Goal: Task Accomplishment & Management: Use online tool/utility

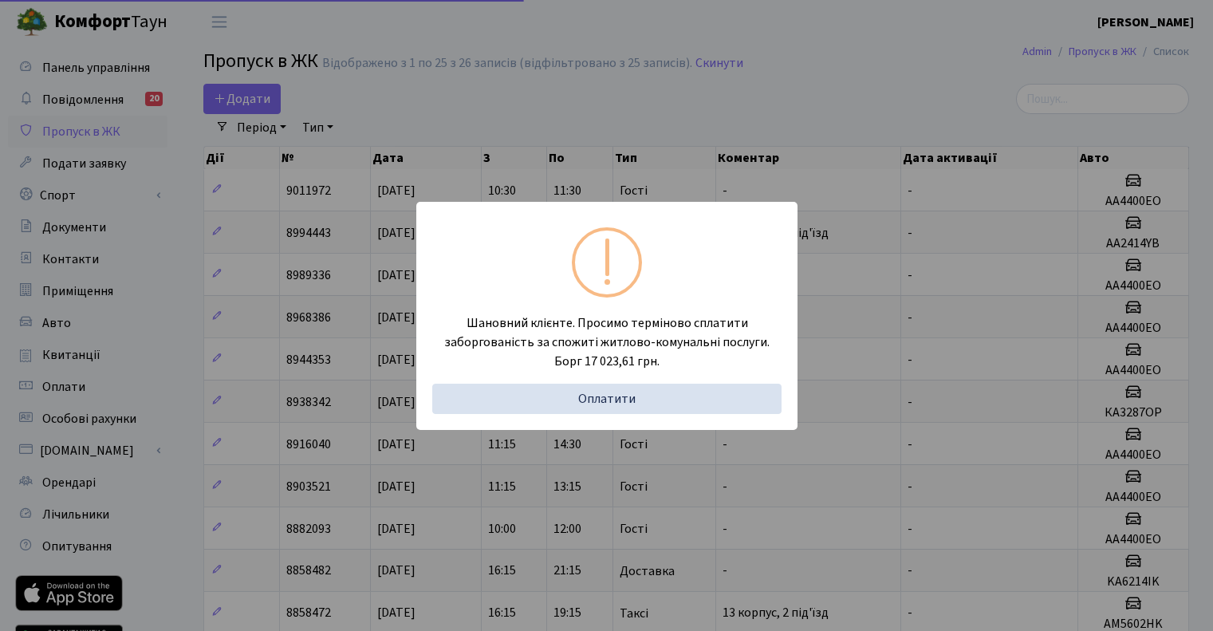
select select "25"
click at [661, 123] on div "Шановний клієнте. Просимо терміново сплатити заборгованість за спожиті житлово-…" at bounding box center [606, 315] width 1213 height 631
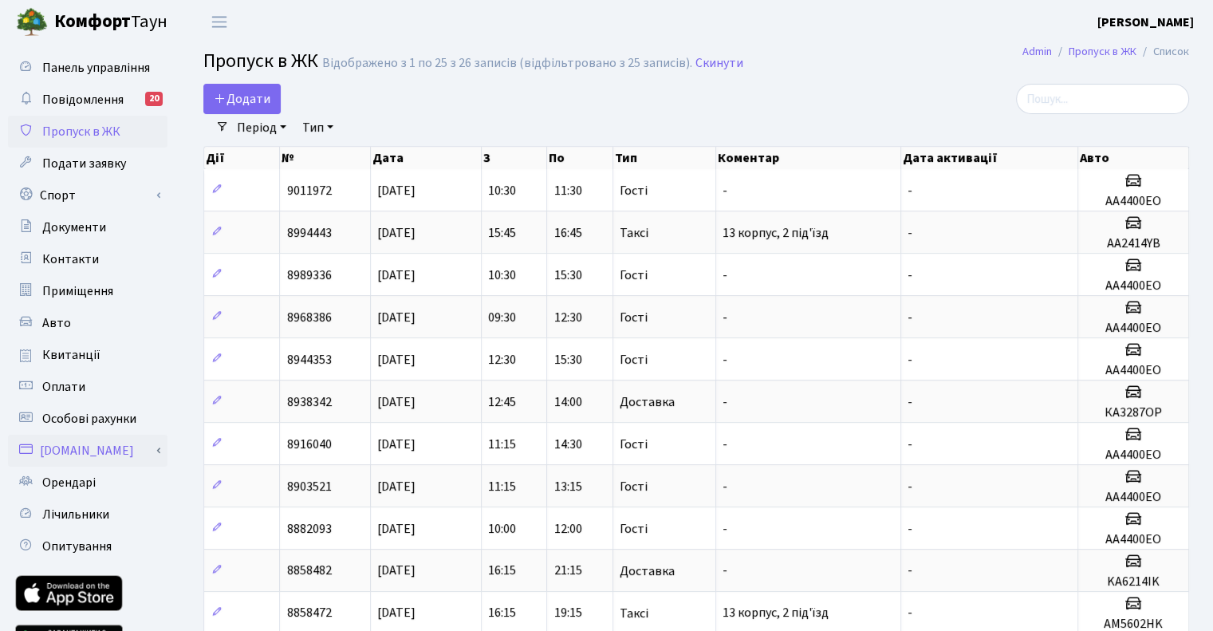
scroll to position [80, 0]
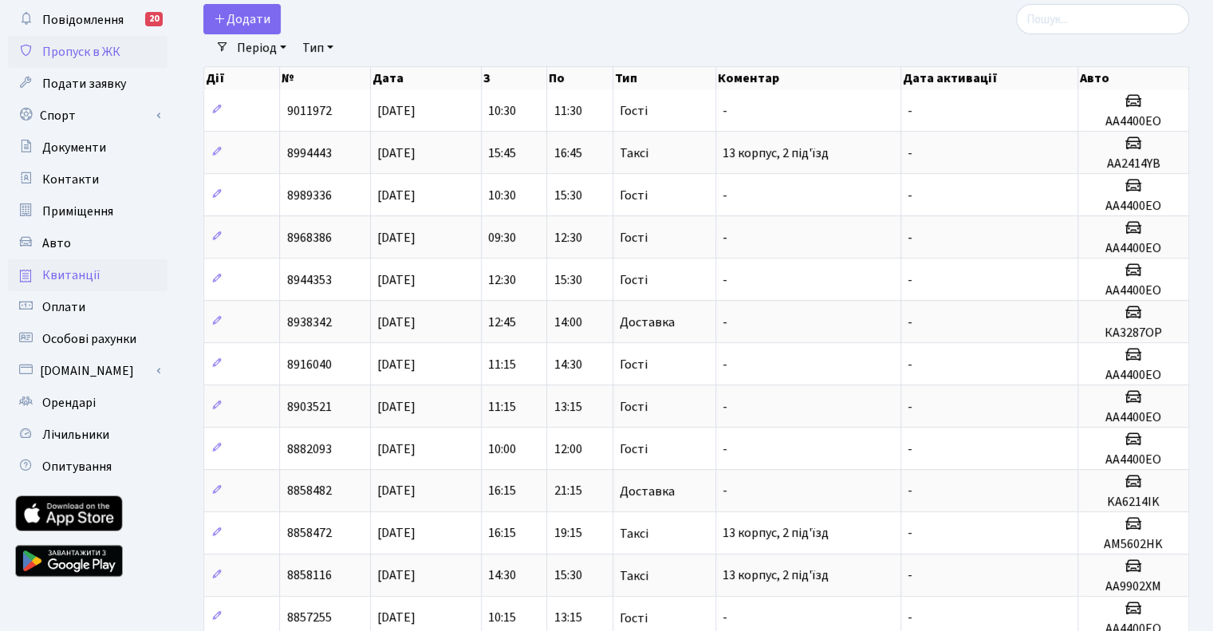
click at [59, 259] on link "Квитанції" at bounding box center [87, 275] width 159 height 32
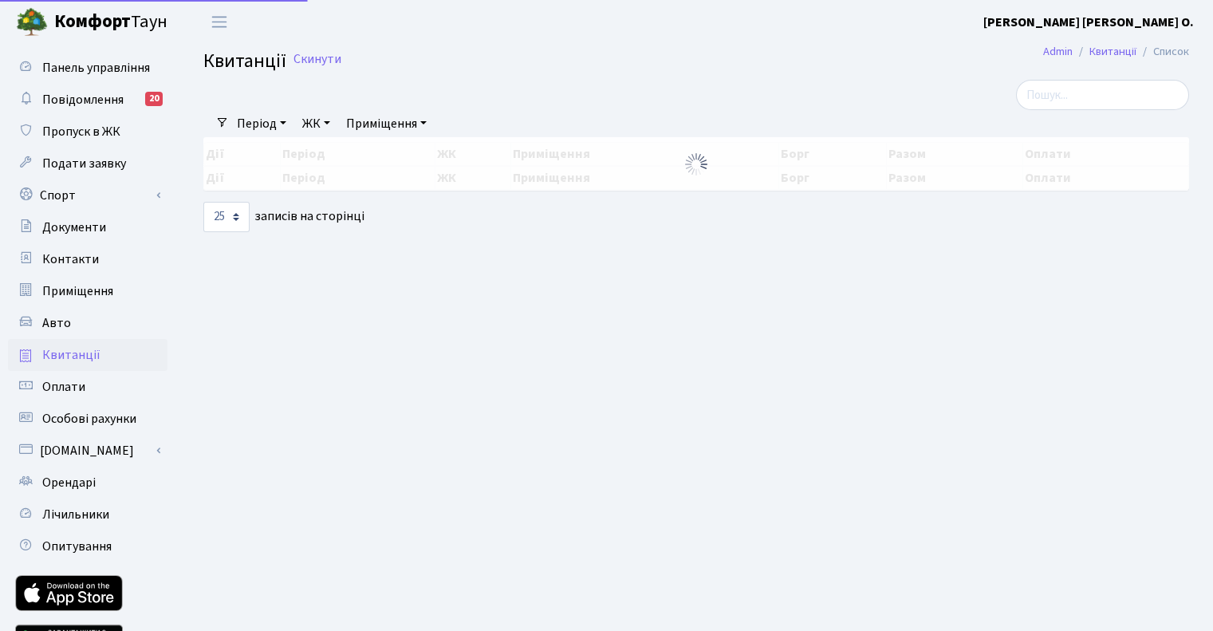
select select "25"
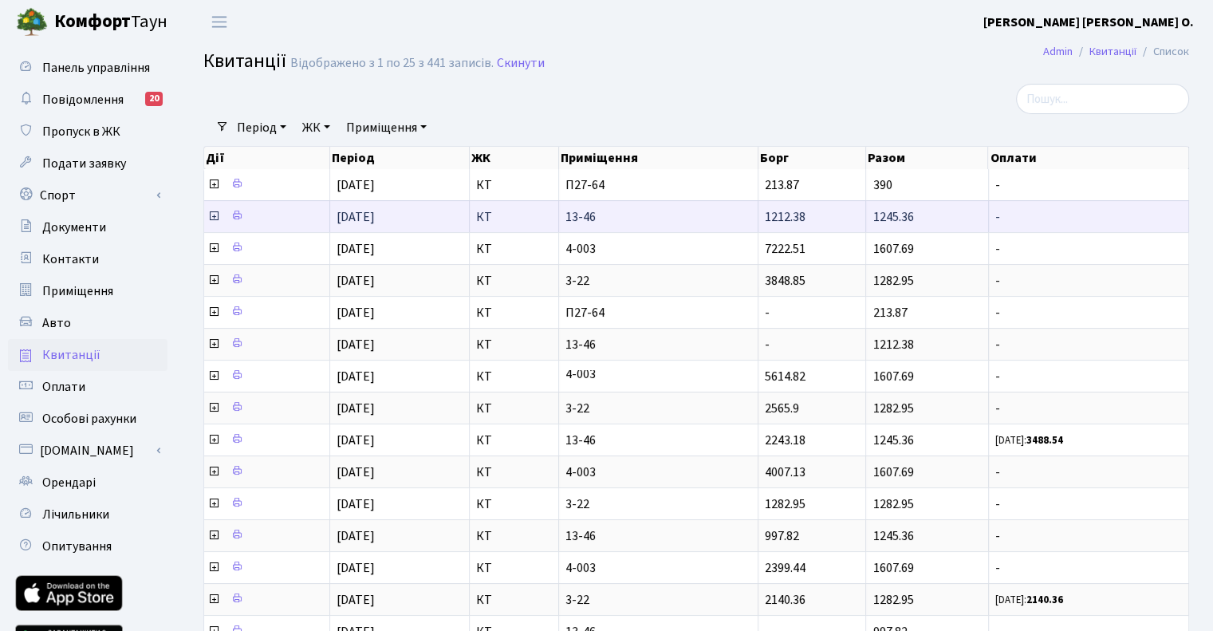
click at [213, 214] on icon at bounding box center [213, 216] width 13 height 13
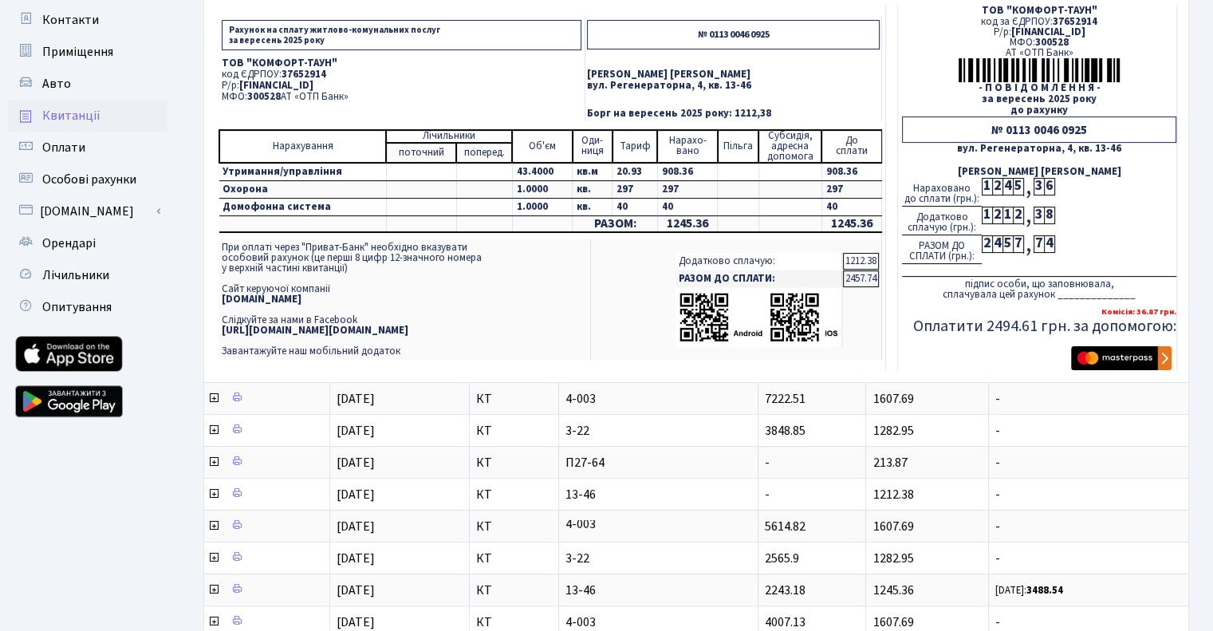
scroll to position [80, 0]
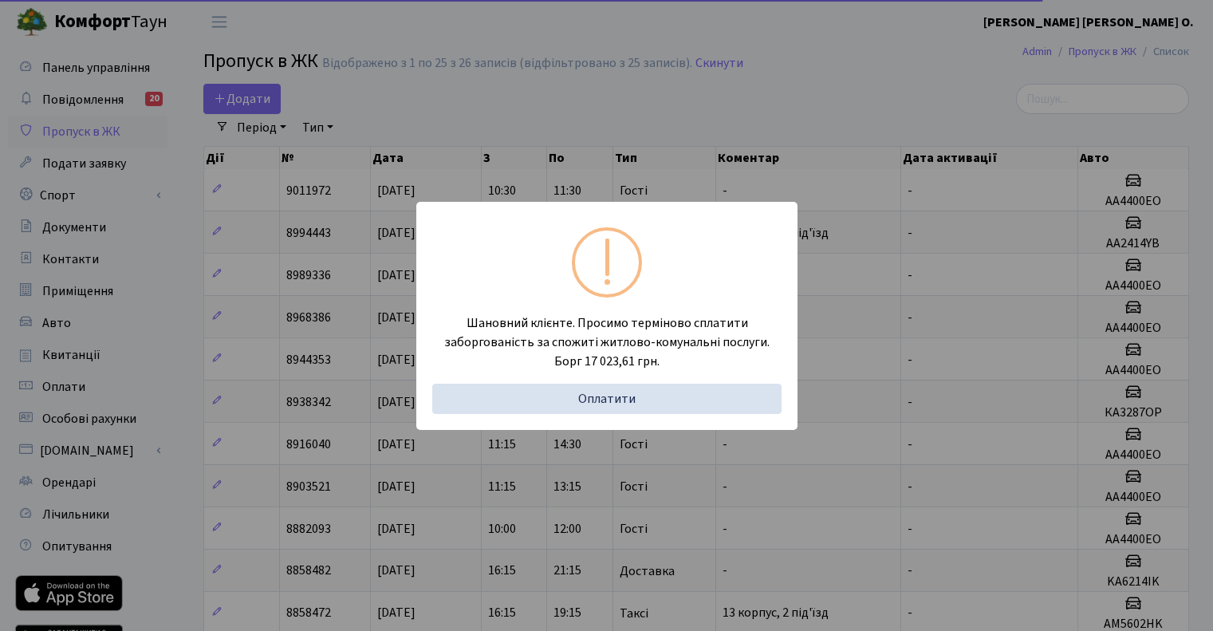
select select "25"
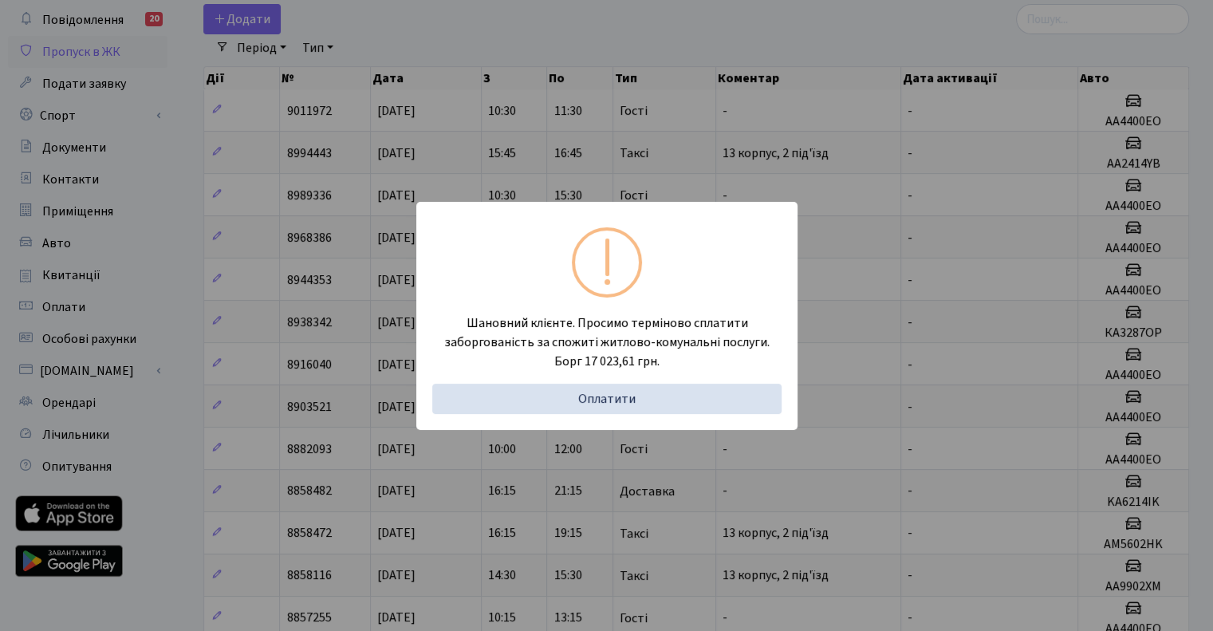
click at [694, 41] on div "Шановний клієнте. Просимо терміново сплатити заборгованість за спожиті житлово-…" at bounding box center [606, 315] width 1213 height 631
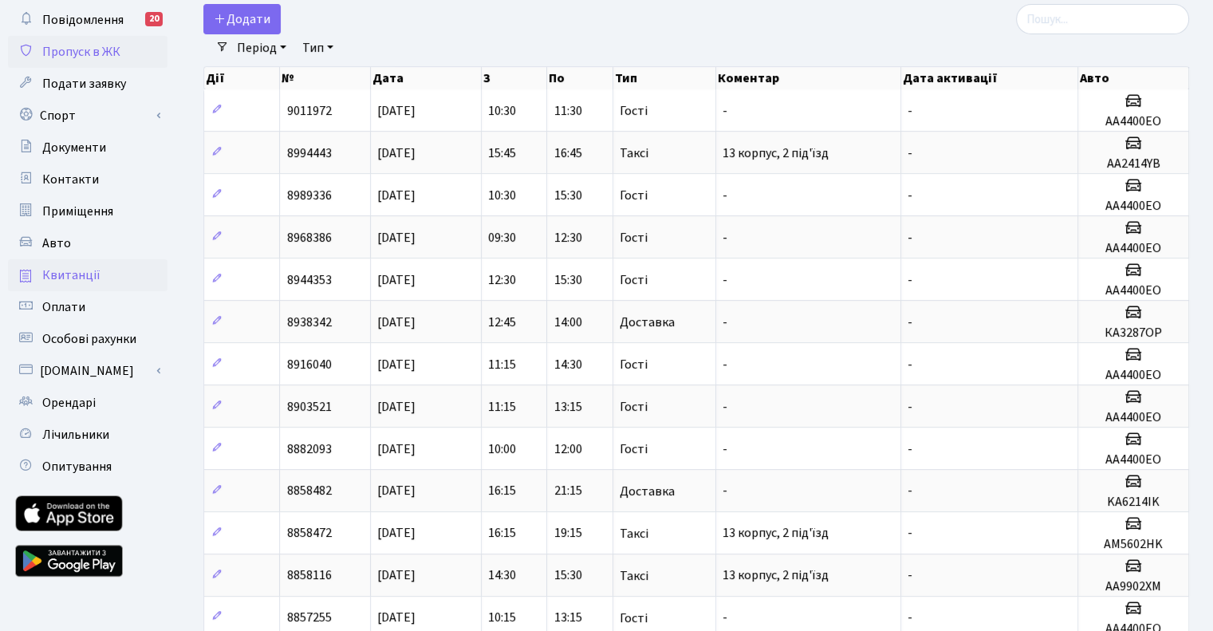
click at [88, 284] on link "Квитанції" at bounding box center [87, 275] width 159 height 32
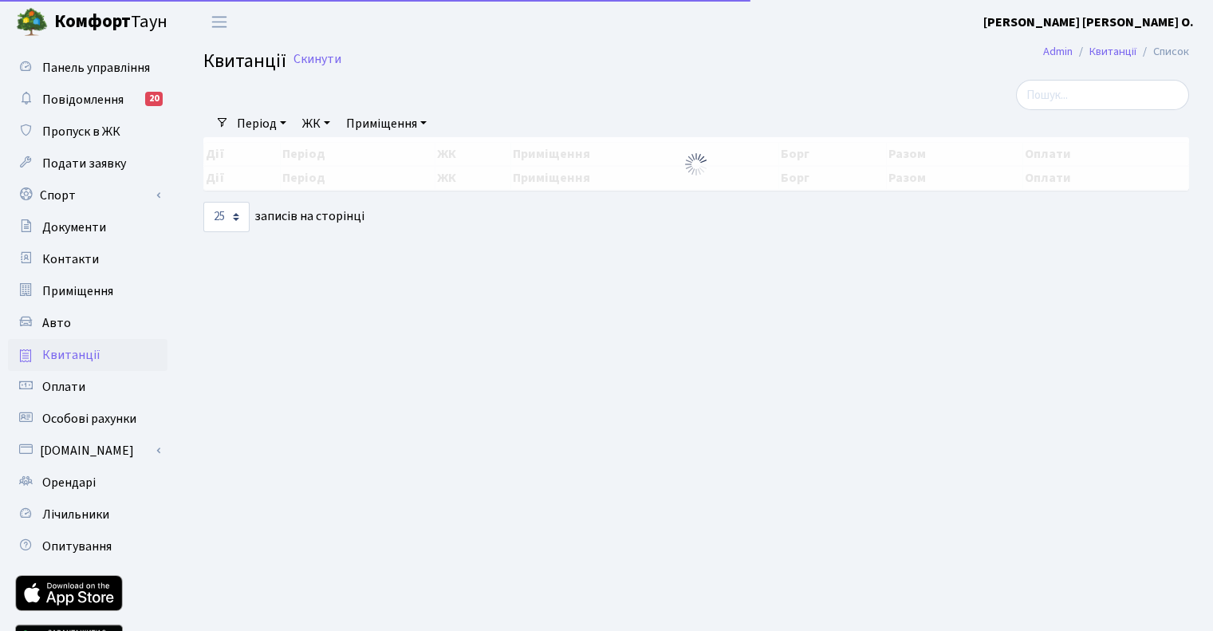
select select "25"
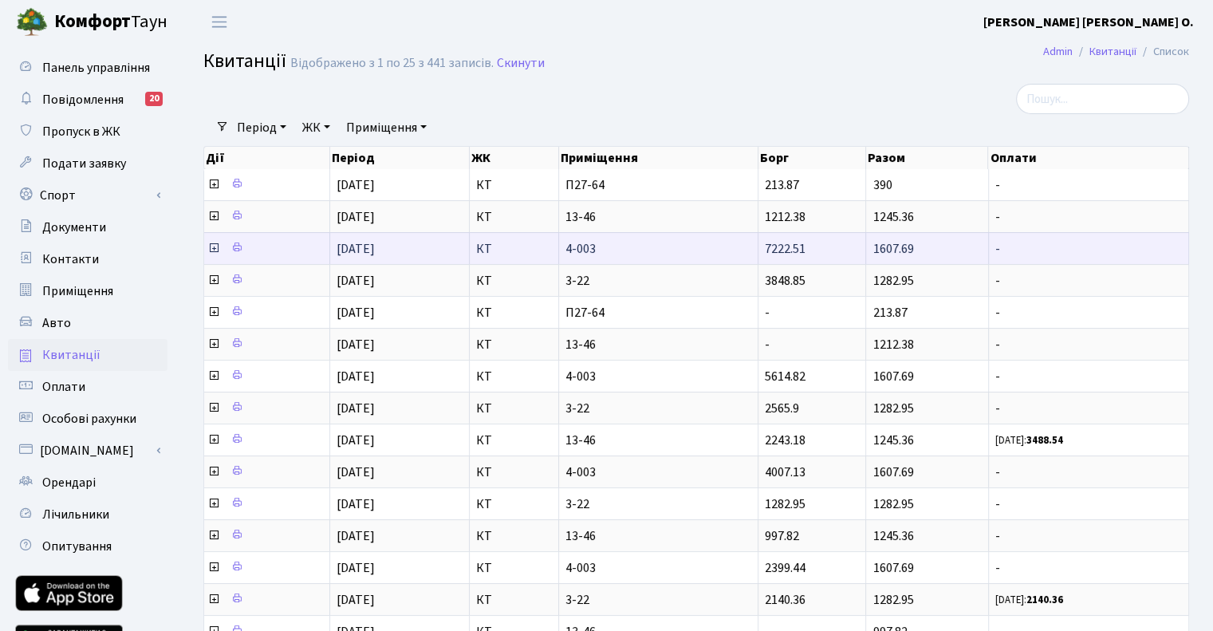
click at [213, 250] on icon at bounding box center [213, 248] width 13 height 13
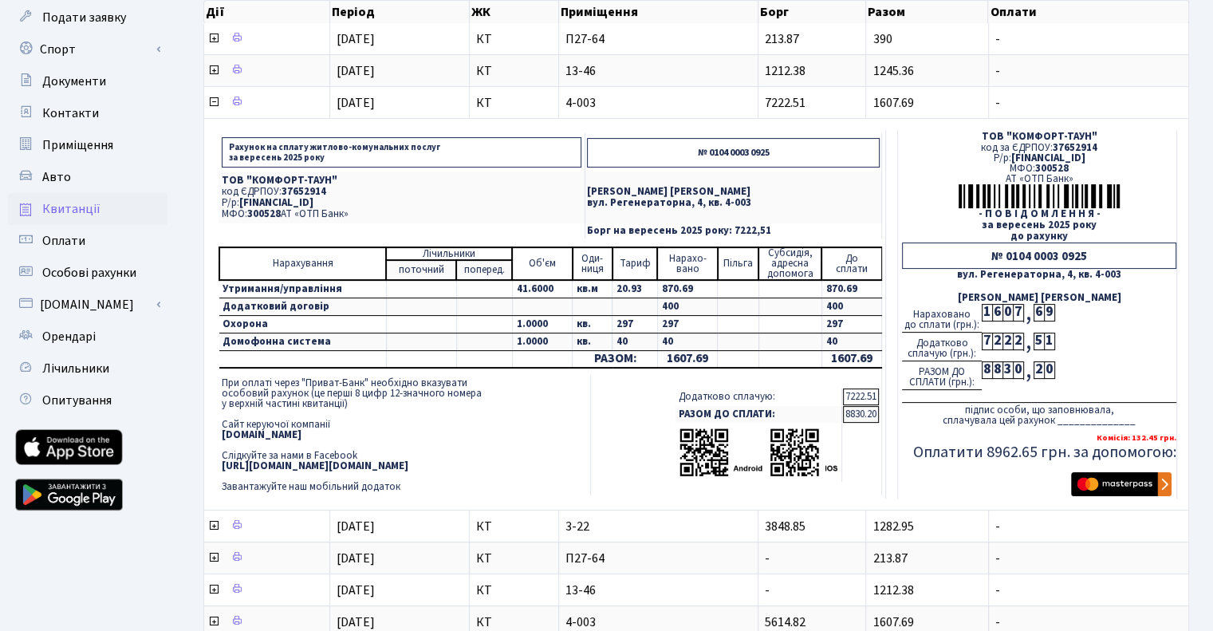
scroll to position [159, 0]
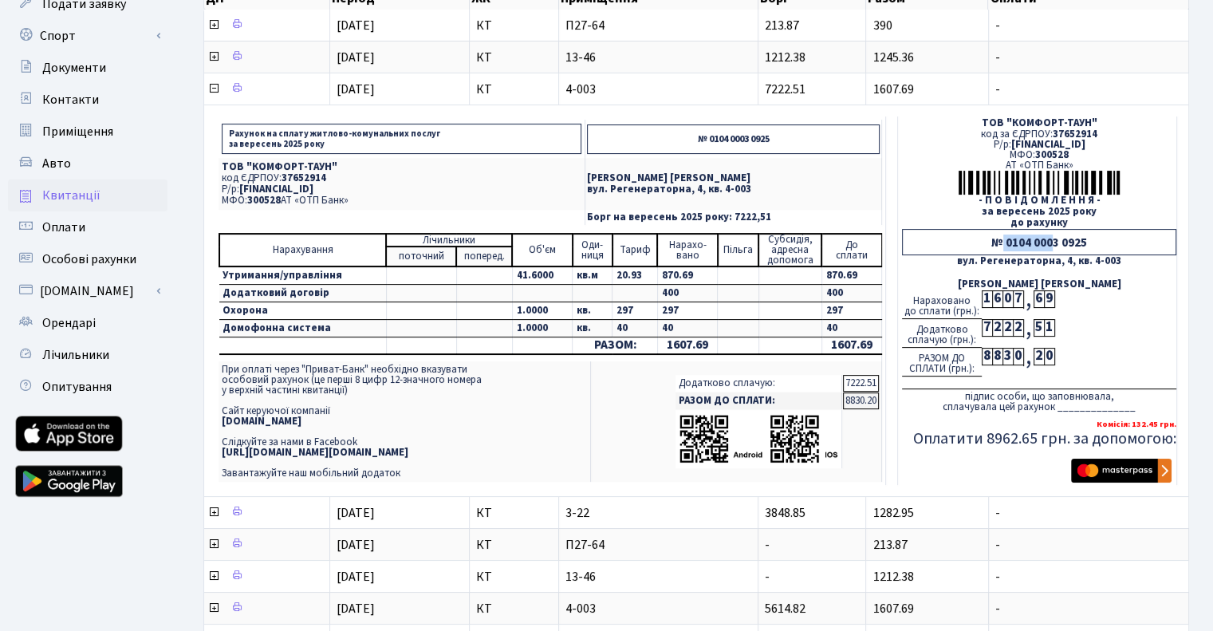
drag, startPoint x: 1004, startPoint y: 242, endPoint x: 1055, endPoint y: 242, distance: 51.0
click at [1055, 242] on div "№ 0104 0003 0925" at bounding box center [1039, 242] width 274 height 26
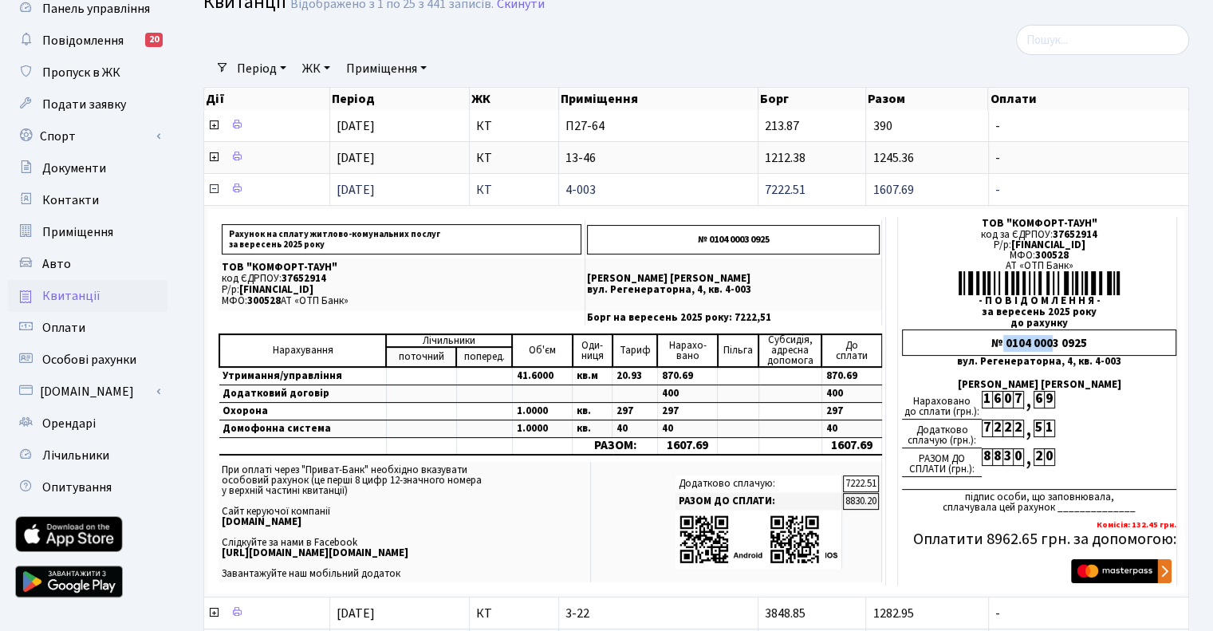
scroll to position [0, 0]
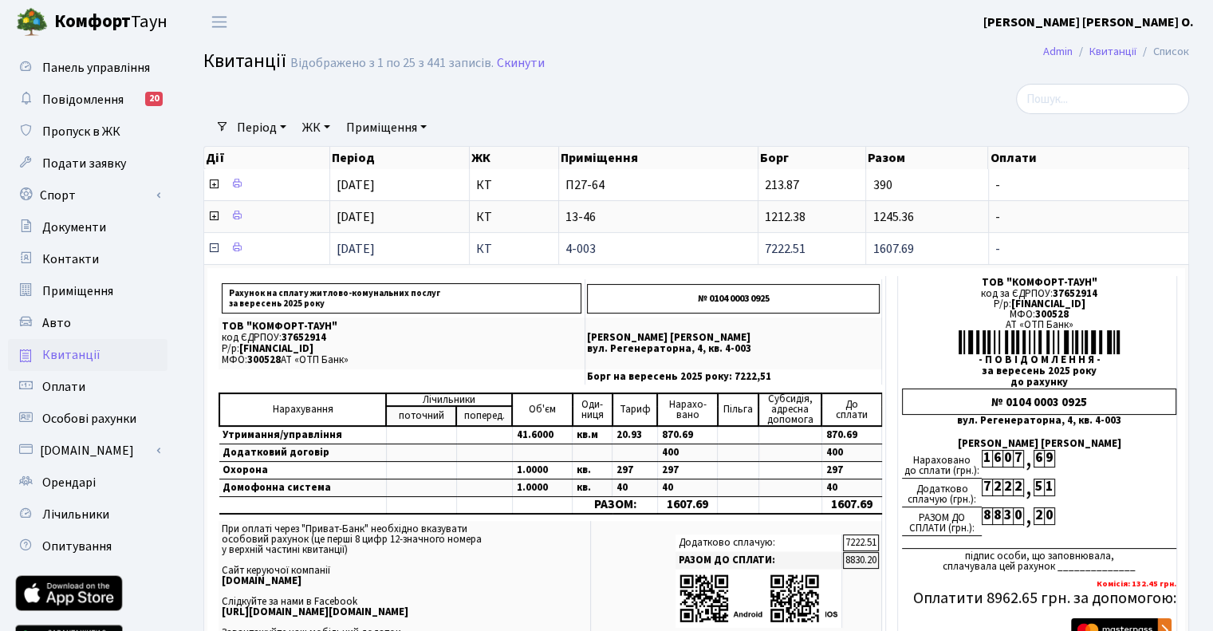
click at [209, 247] on icon at bounding box center [213, 248] width 13 height 13
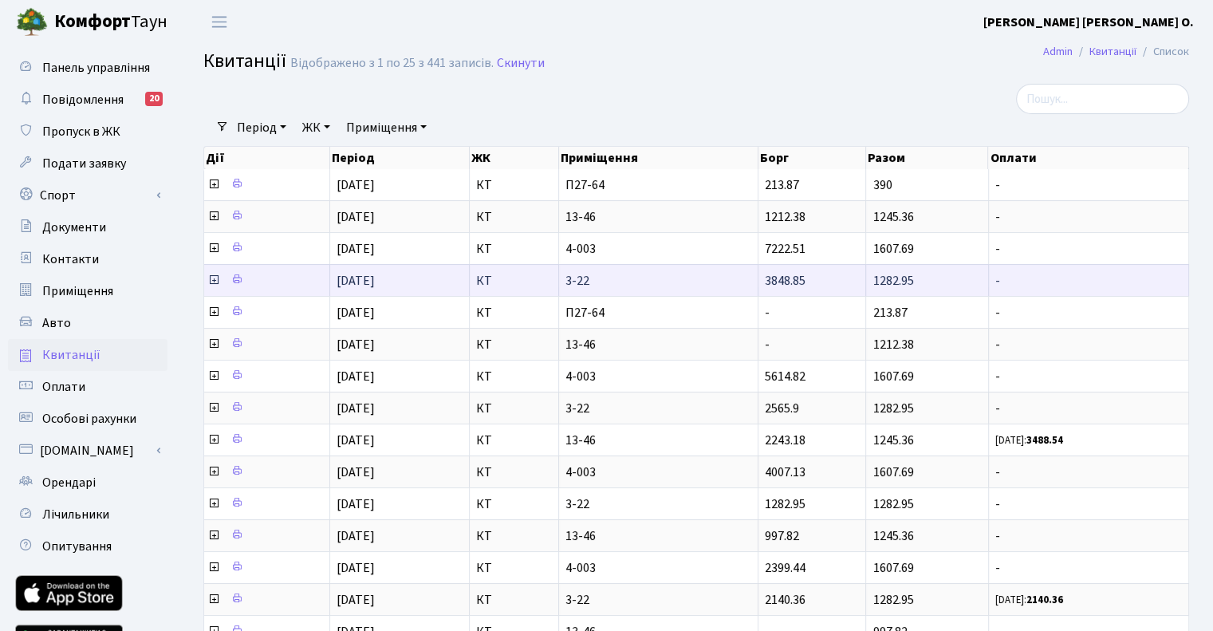
click at [212, 278] on icon at bounding box center [213, 279] width 13 height 13
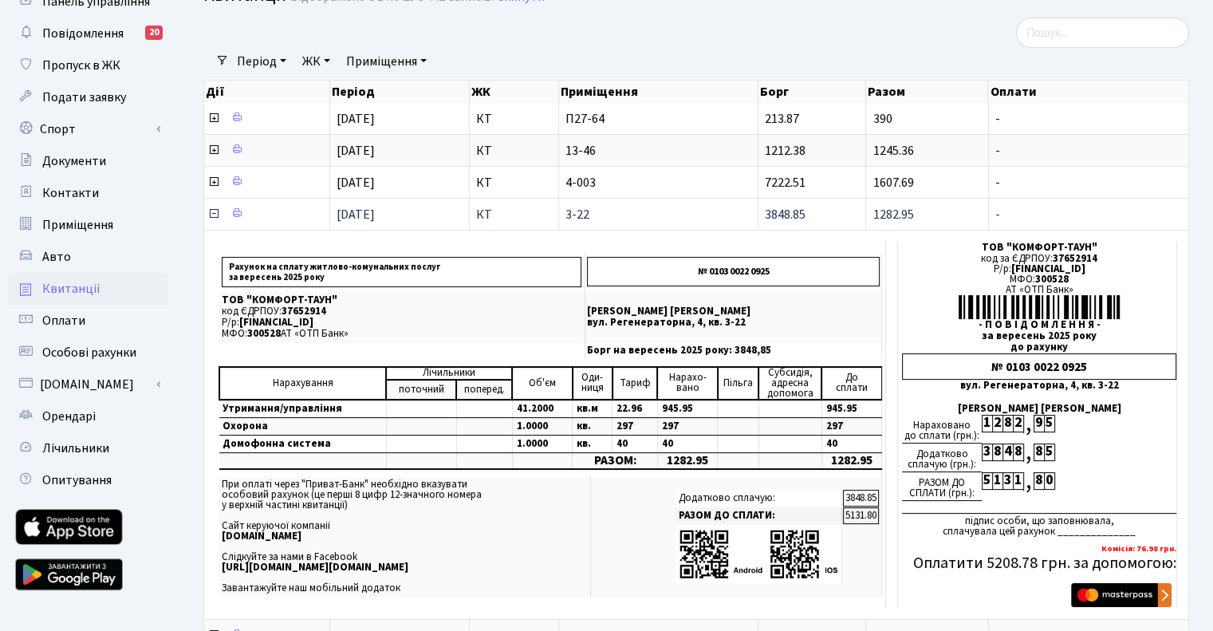
scroll to position [80, 0]
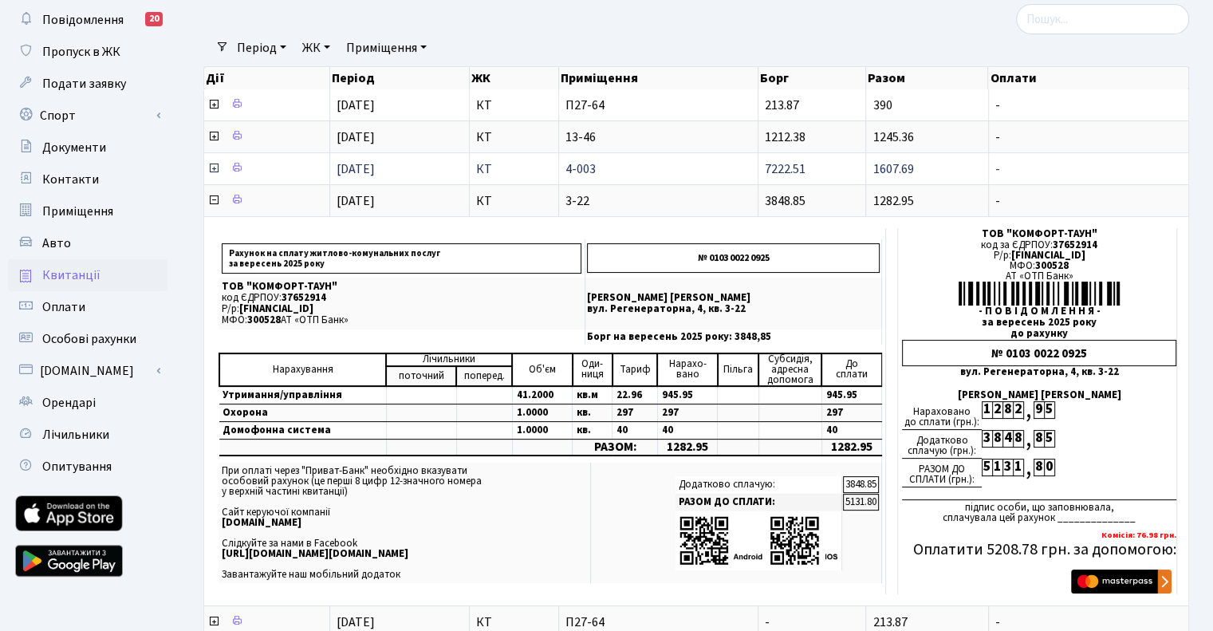
click at [212, 165] on icon at bounding box center [213, 168] width 13 height 13
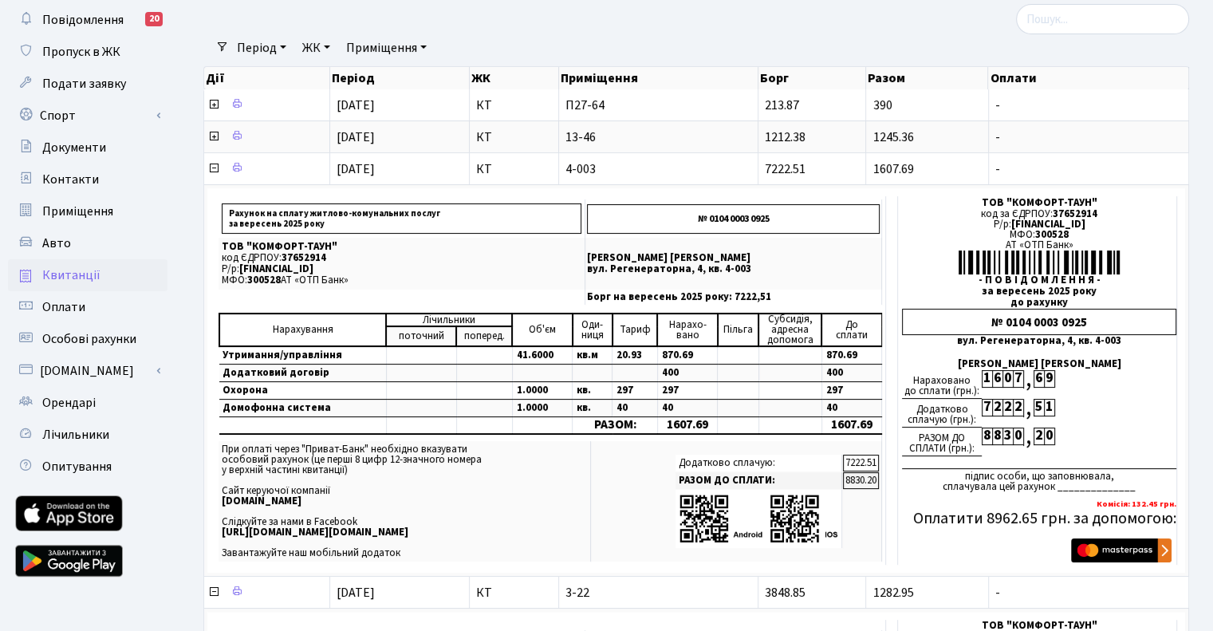
click at [97, 273] on link "Квитанції" at bounding box center [87, 275] width 159 height 32
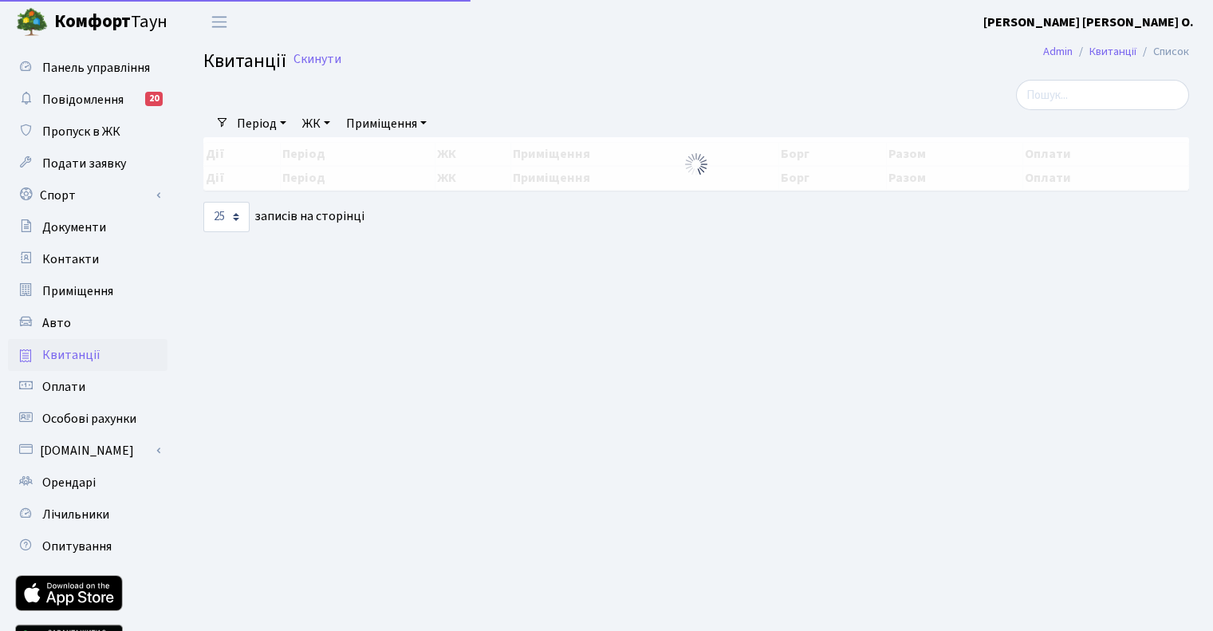
select select "25"
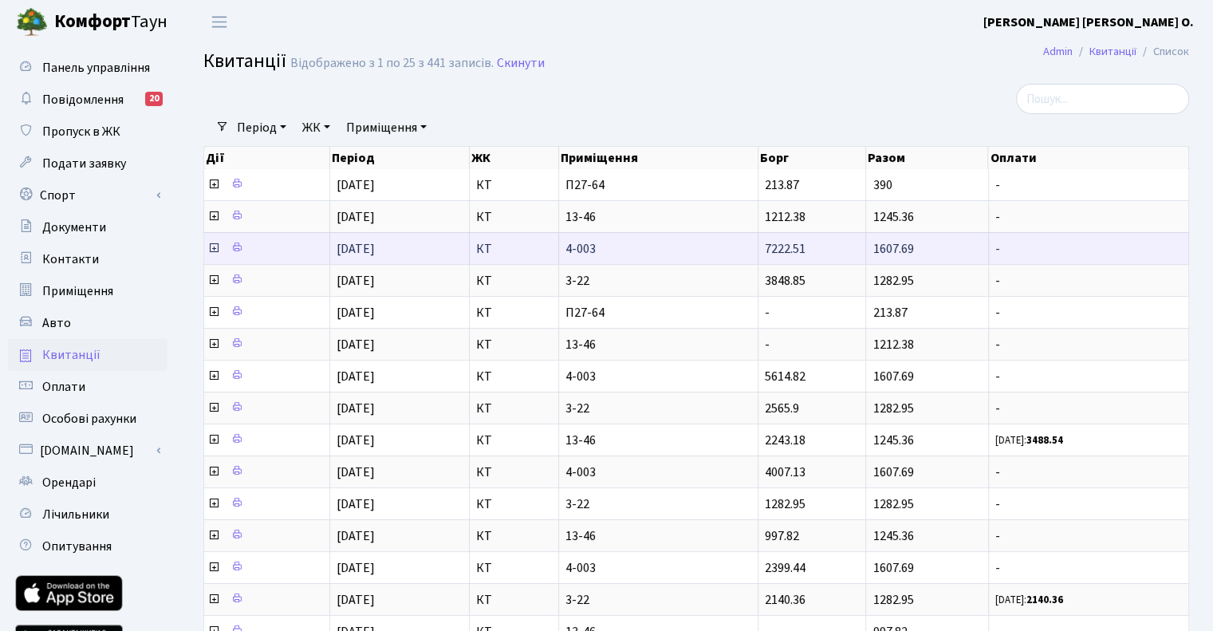
click at [211, 246] on icon at bounding box center [213, 248] width 13 height 13
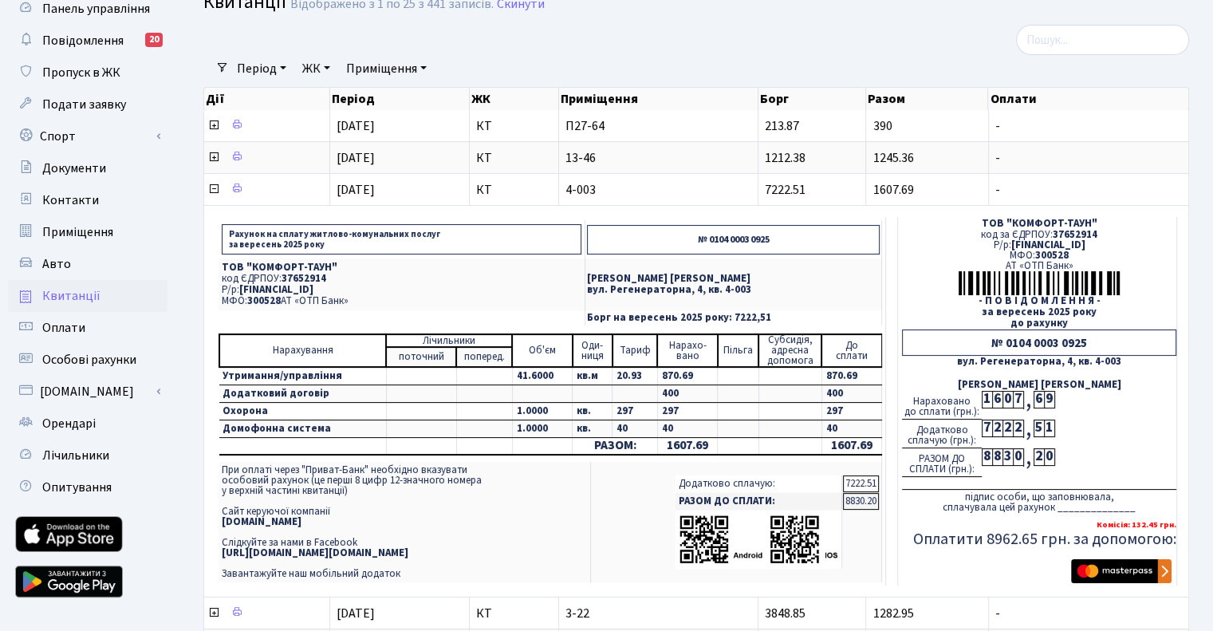
scroll to position [80, 0]
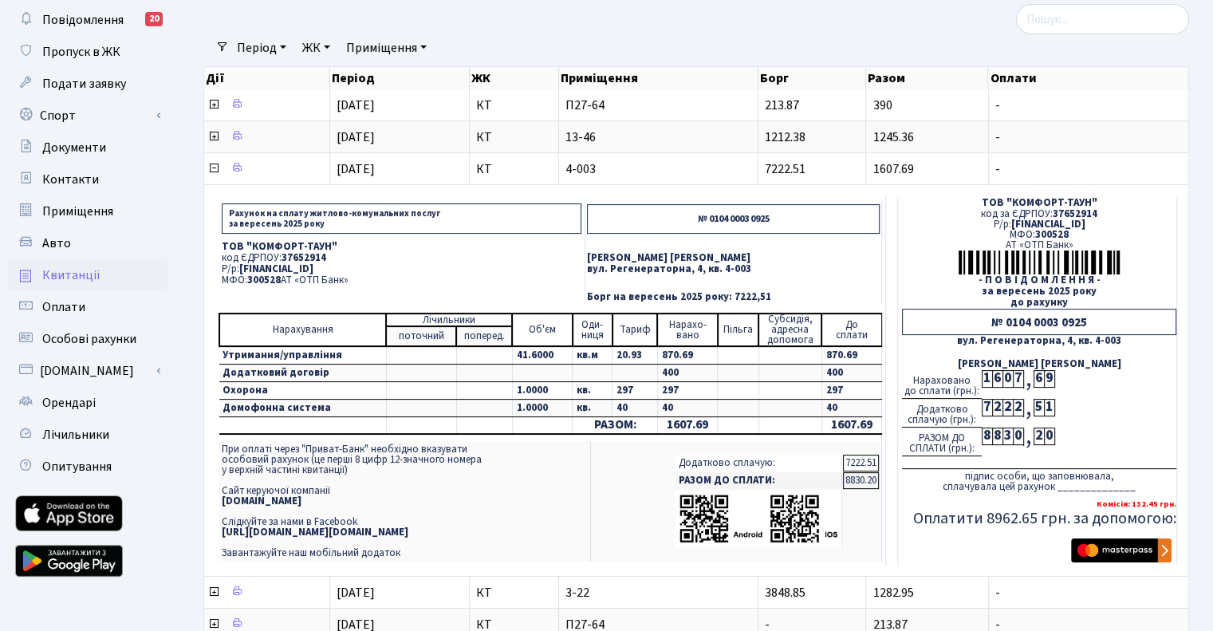
drag, startPoint x: 407, startPoint y: 270, endPoint x: 240, endPoint y: 267, distance: 166.7
click at [240, 267] on p "Р/р: [FINANCIAL_ID]" at bounding box center [402, 269] width 360 height 10
copy span "[FINANCIAL_ID]"
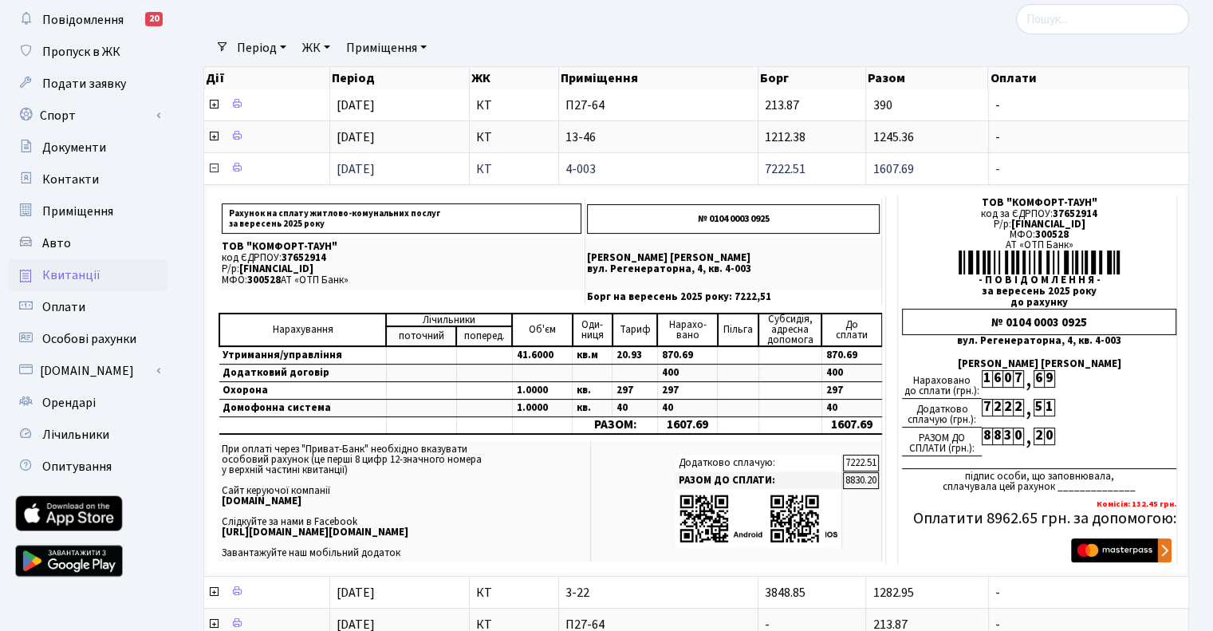
click at [218, 171] on icon at bounding box center [213, 168] width 13 height 13
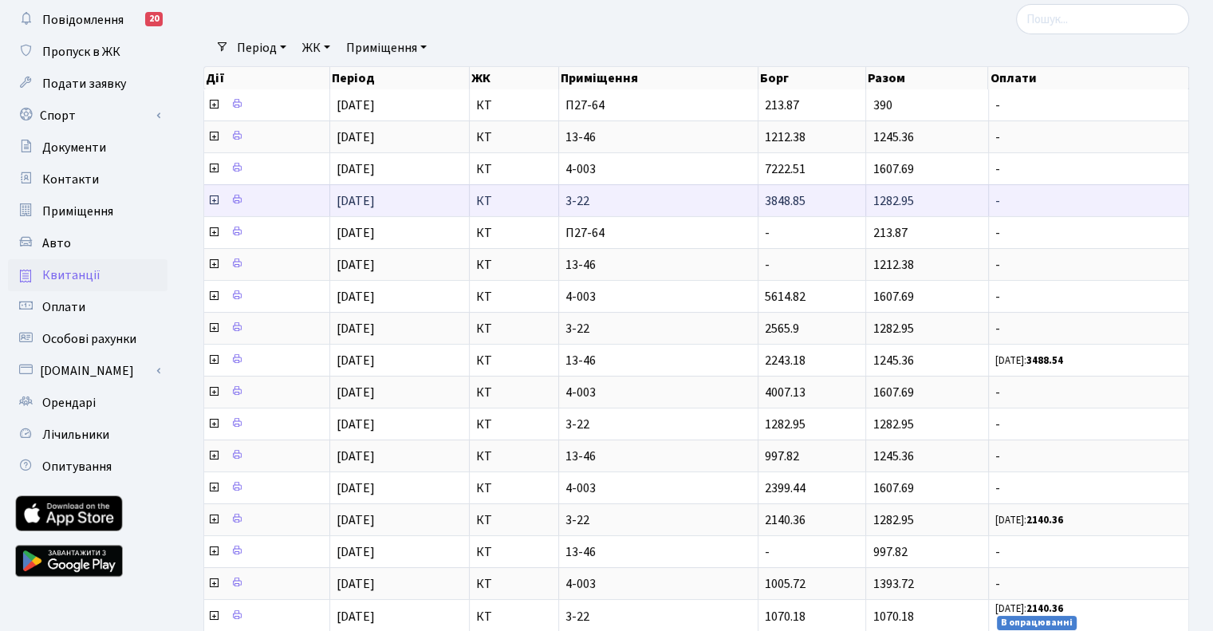
click at [208, 194] on icon at bounding box center [213, 200] width 13 height 13
click at [214, 199] on icon at bounding box center [213, 200] width 13 height 13
